Goal: Task Accomplishment & Management: Manage account settings

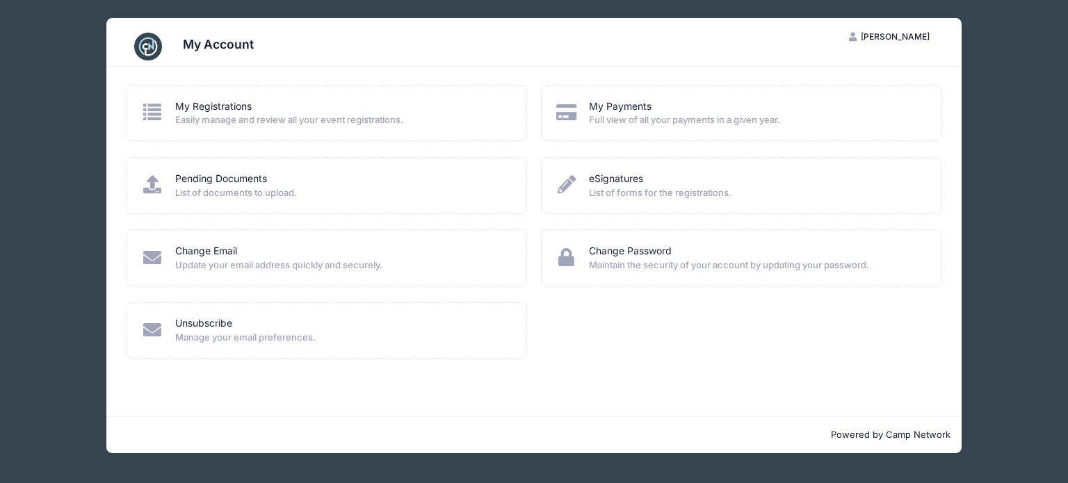
click at [625, 119] on span "Full view of all your payments in a given year." at bounding box center [756, 120] width 334 height 14
click at [623, 105] on link "My Payments" at bounding box center [620, 106] width 63 height 15
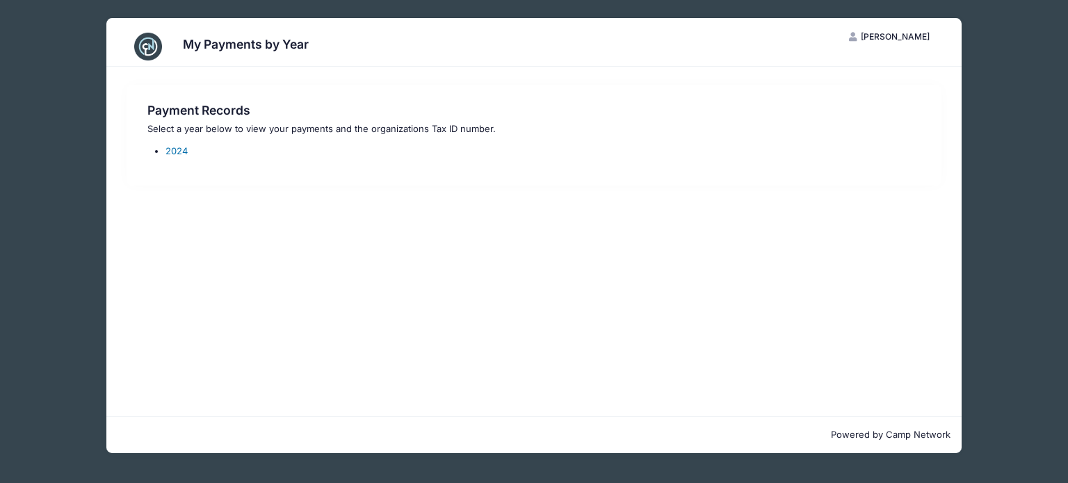
click at [174, 150] on link "2024" at bounding box center [176, 150] width 22 height 11
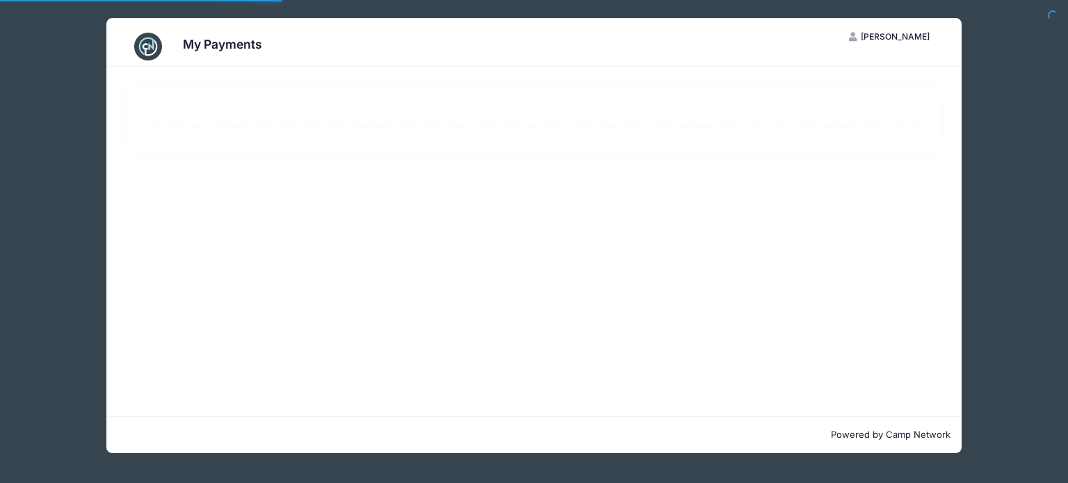
select select "10"
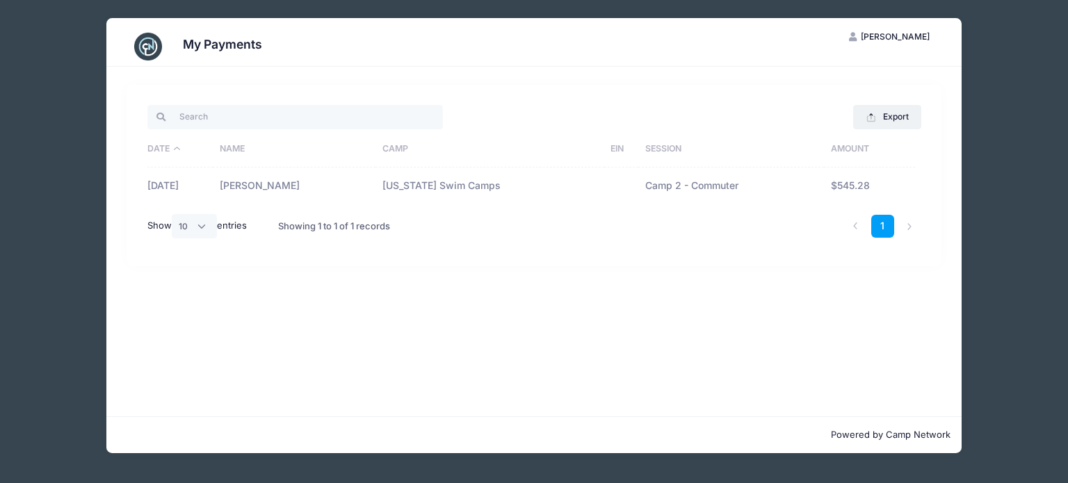
click at [183, 189] on td "12/15/2024" at bounding box center [180, 186] width 66 height 37
click at [903, 113] on button "Export" at bounding box center [886, 117] width 67 height 24
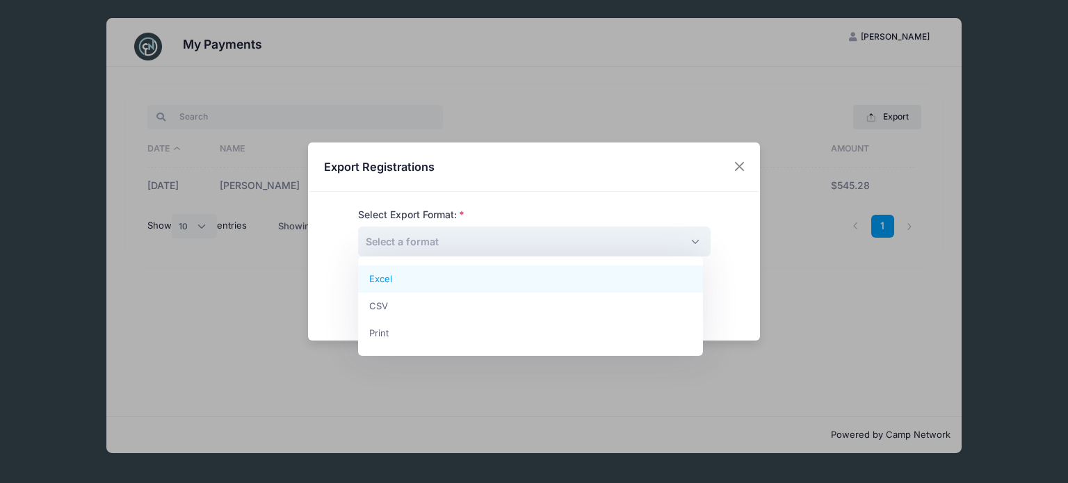
click at [687, 239] on span "Select a format" at bounding box center [534, 242] width 352 height 30
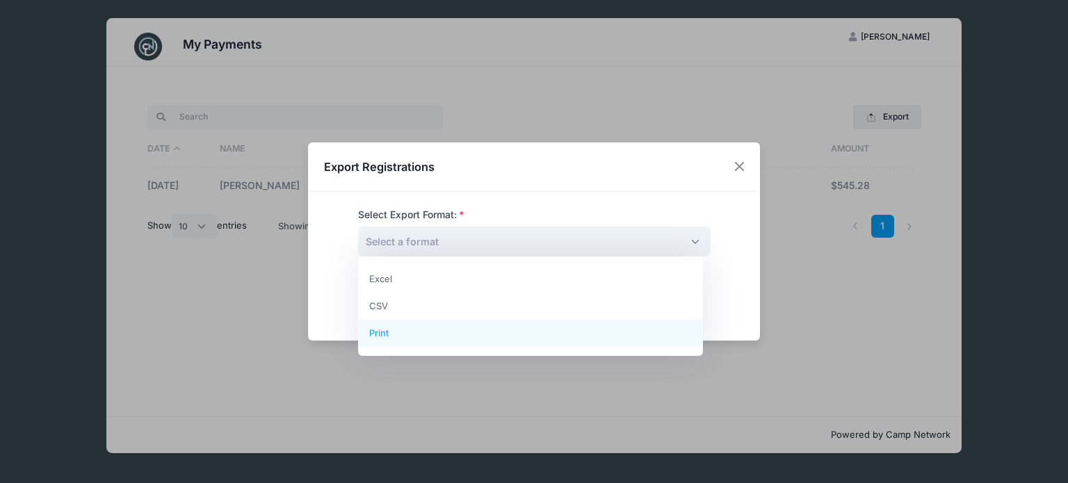
select select "print"
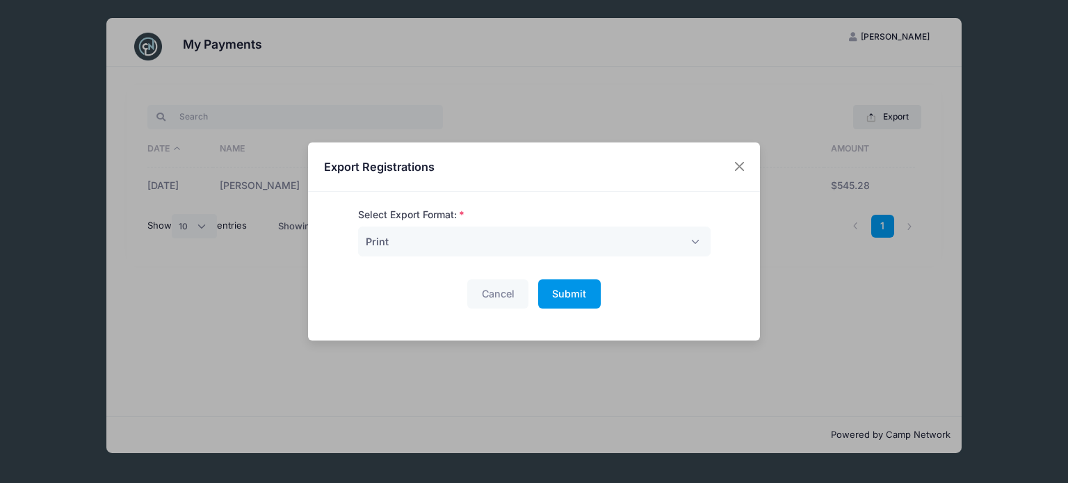
click at [561, 290] on span "Submit" at bounding box center [569, 294] width 34 height 12
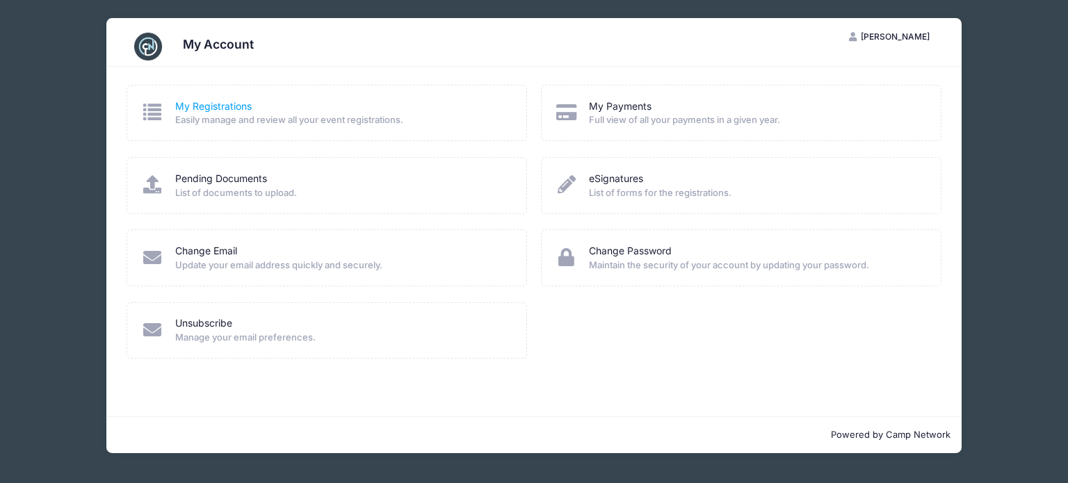
click at [231, 107] on link "My Registrations" at bounding box center [213, 106] width 76 height 15
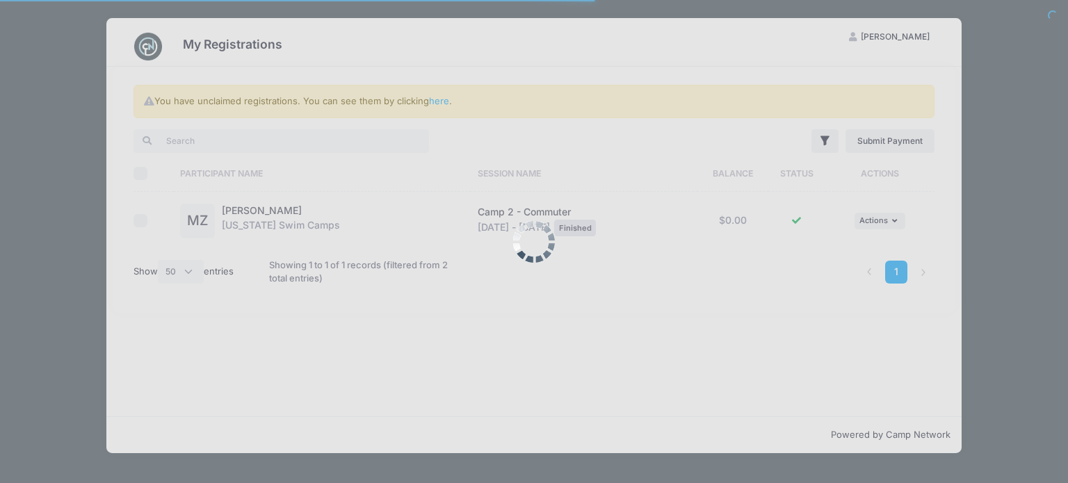
select select "50"
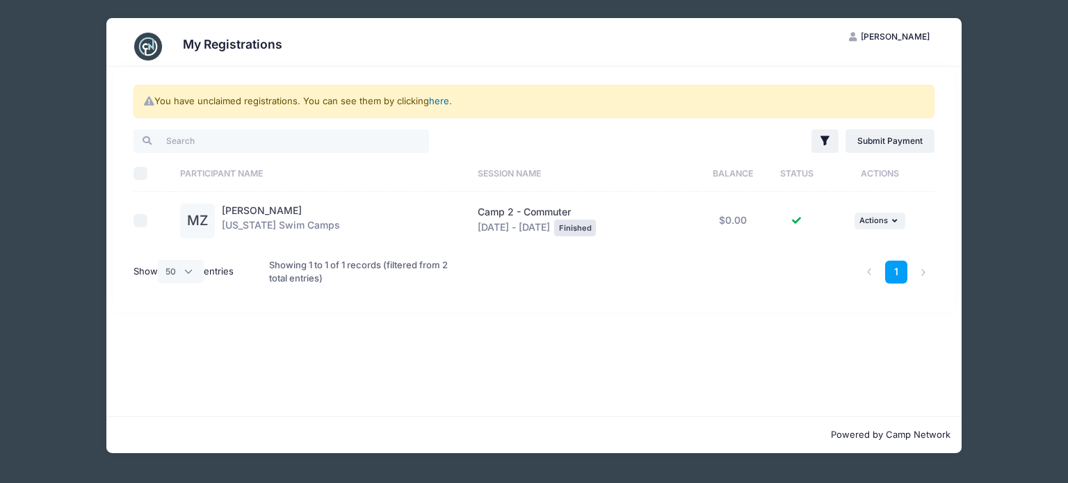
click at [437, 102] on link "here" at bounding box center [439, 100] width 20 height 11
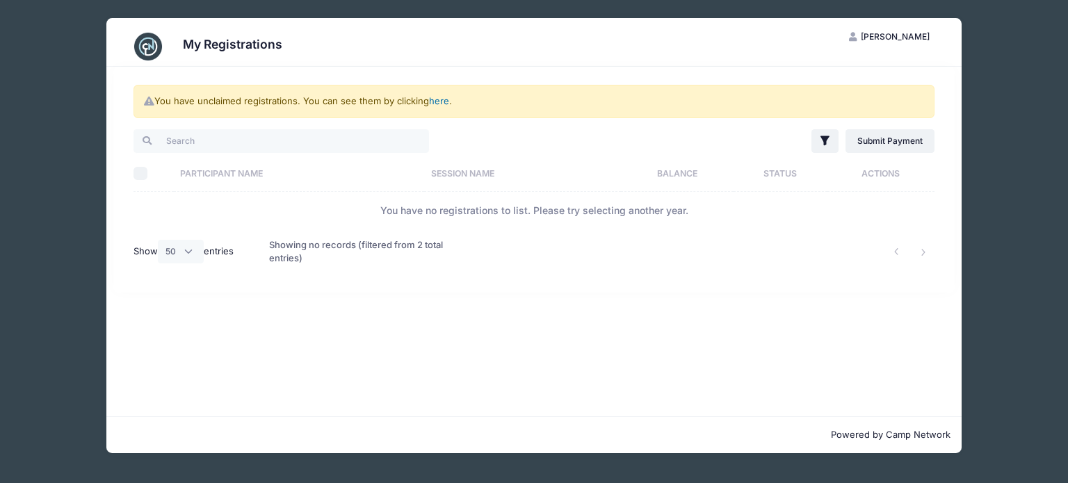
click at [439, 99] on link "here" at bounding box center [439, 100] width 20 height 11
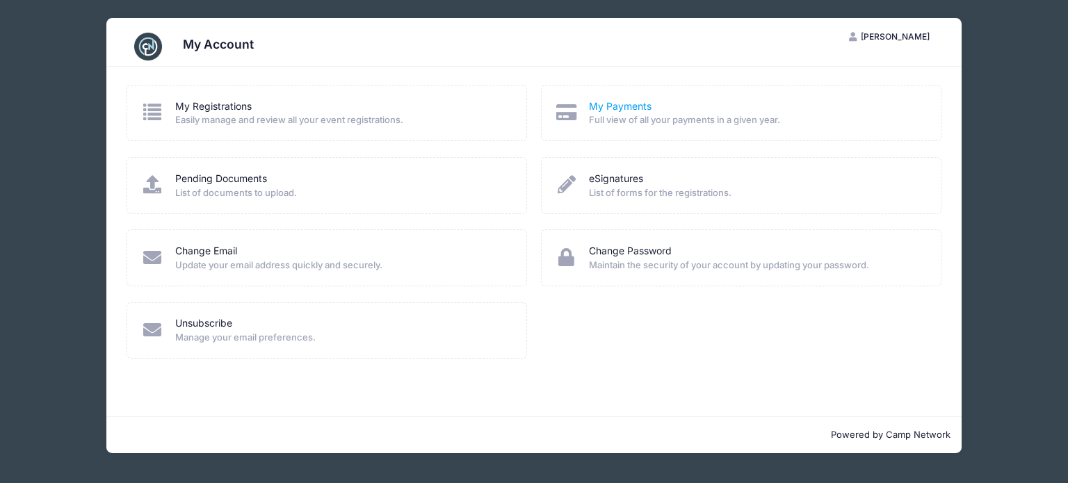
click at [628, 105] on link "My Payments" at bounding box center [620, 106] width 63 height 15
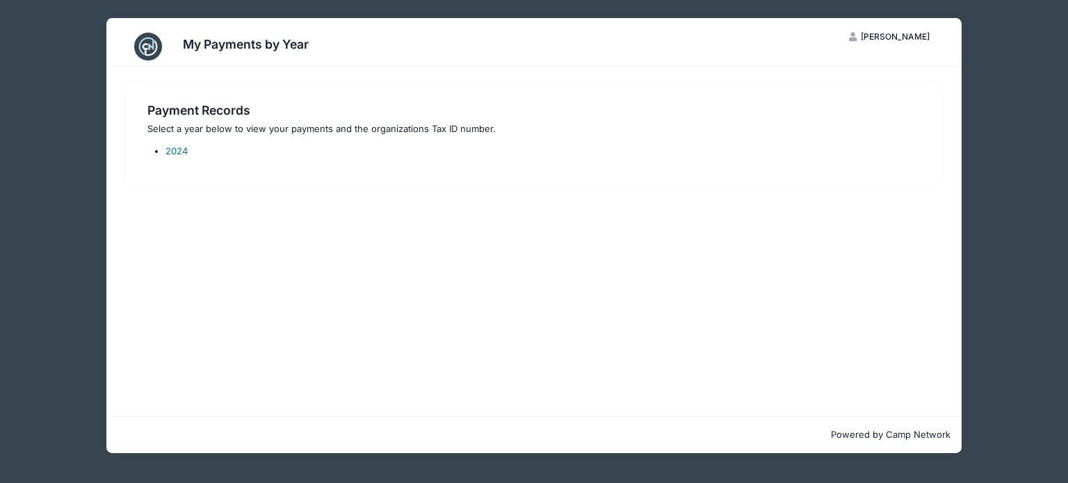
click at [179, 153] on link "2024" at bounding box center [176, 150] width 22 height 11
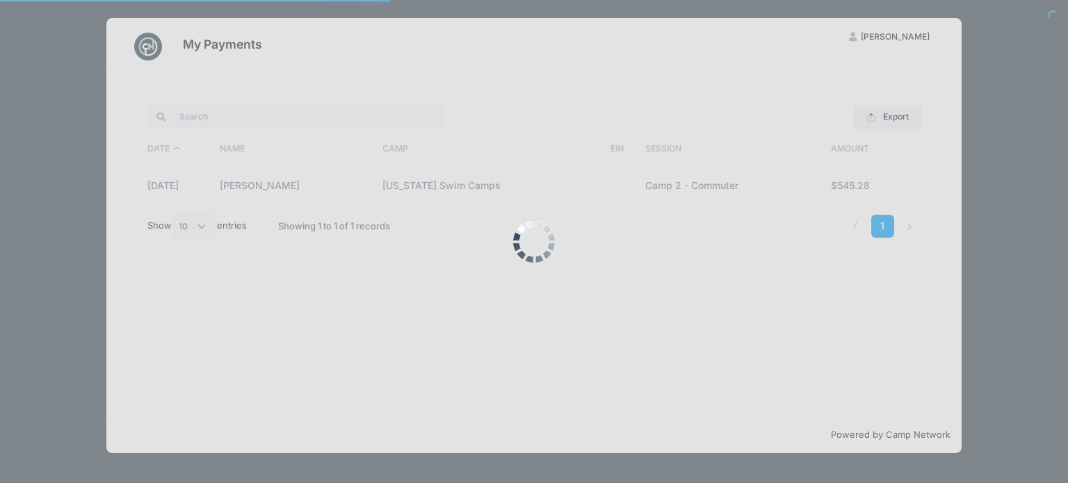
select select "10"
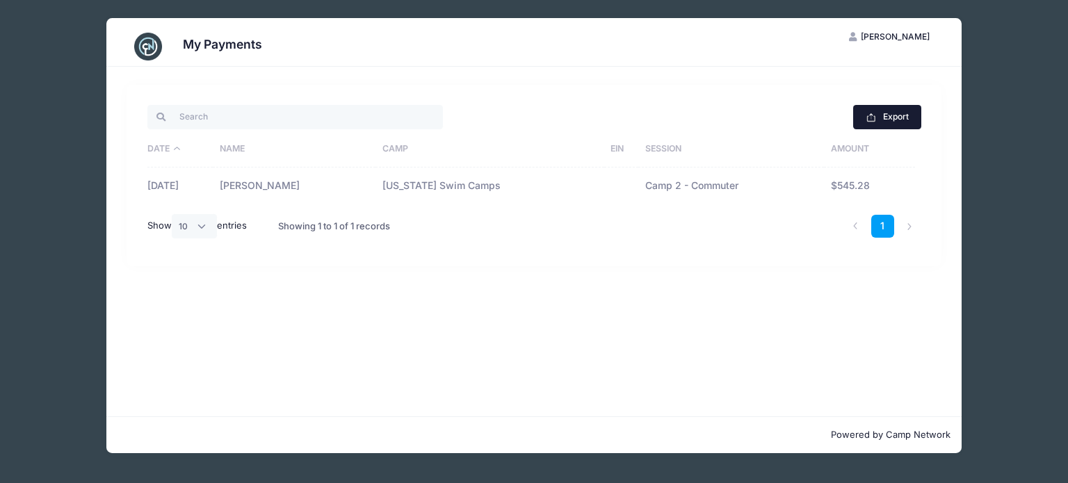
click at [891, 119] on button "Export" at bounding box center [886, 117] width 67 height 24
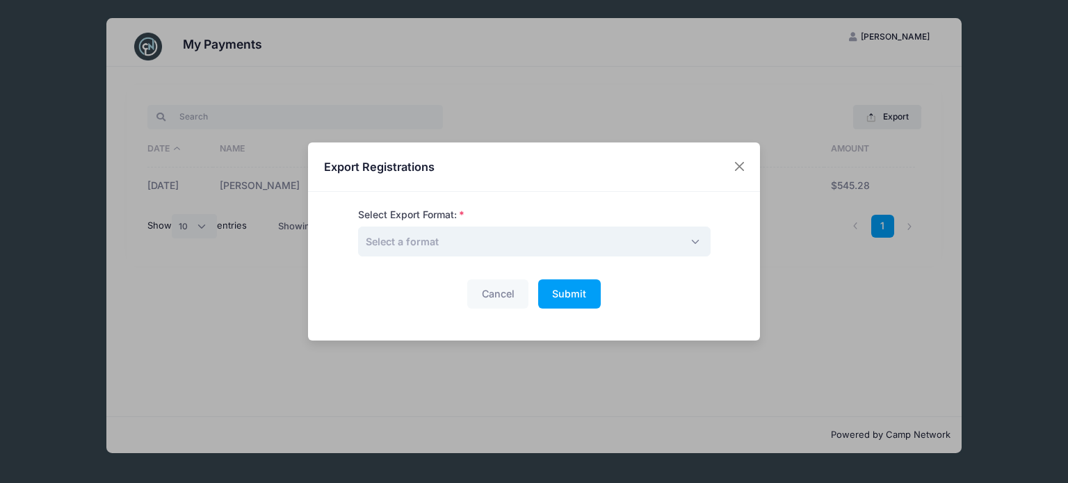
click at [538, 238] on span "Select a format" at bounding box center [534, 242] width 352 height 30
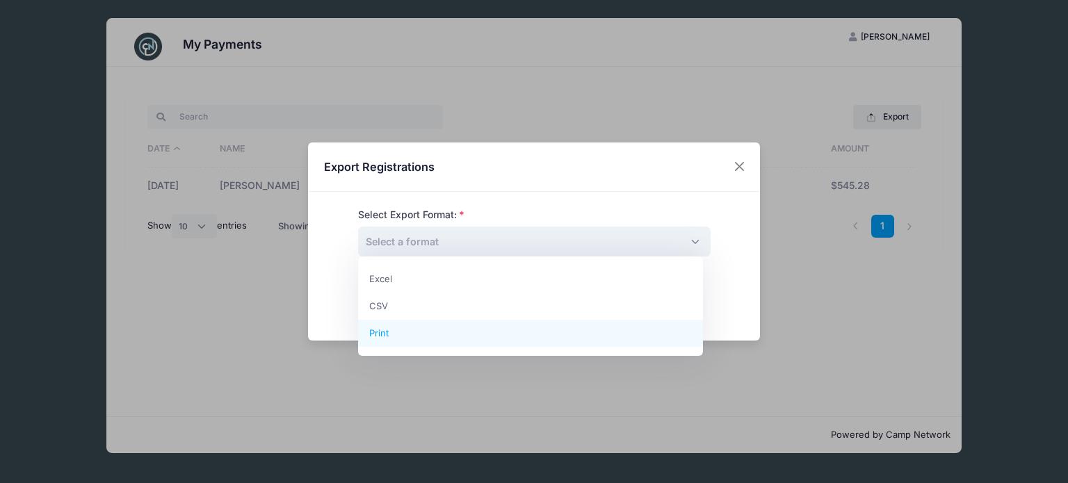
select select "print"
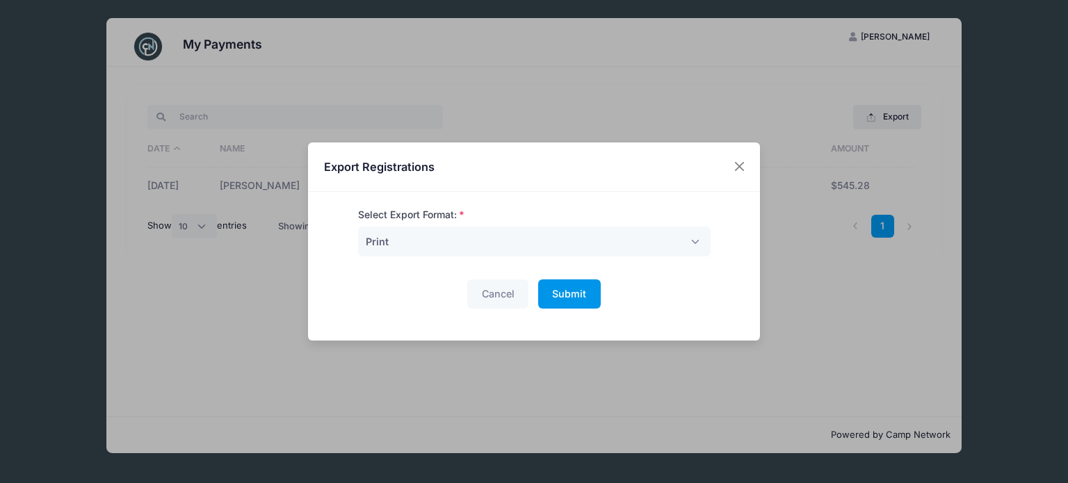
click at [568, 291] on span "Submit" at bounding box center [569, 294] width 34 height 12
